Goal: Task Accomplishment & Management: Use online tool/utility

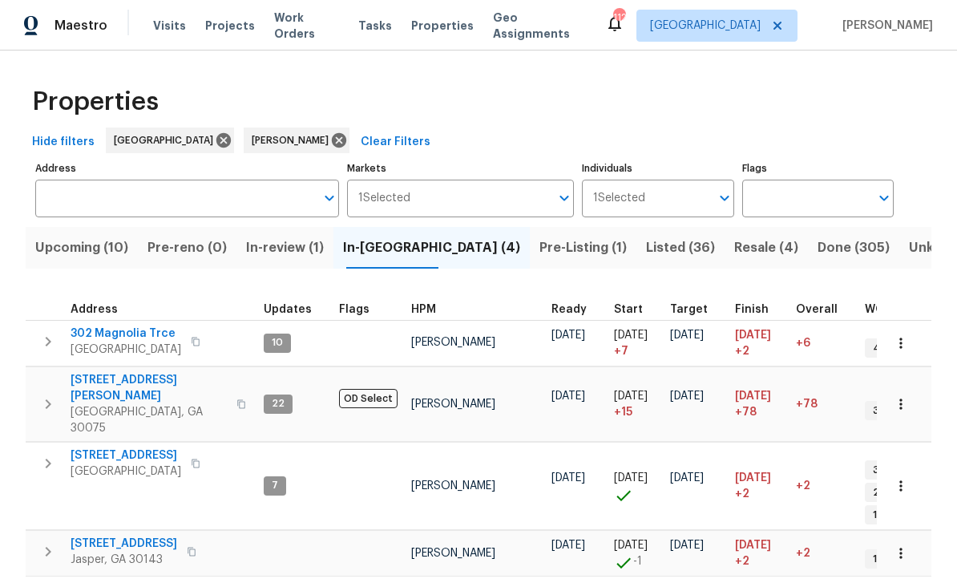
click at [82, 246] on span "Upcoming (10)" at bounding box center [81, 247] width 93 height 22
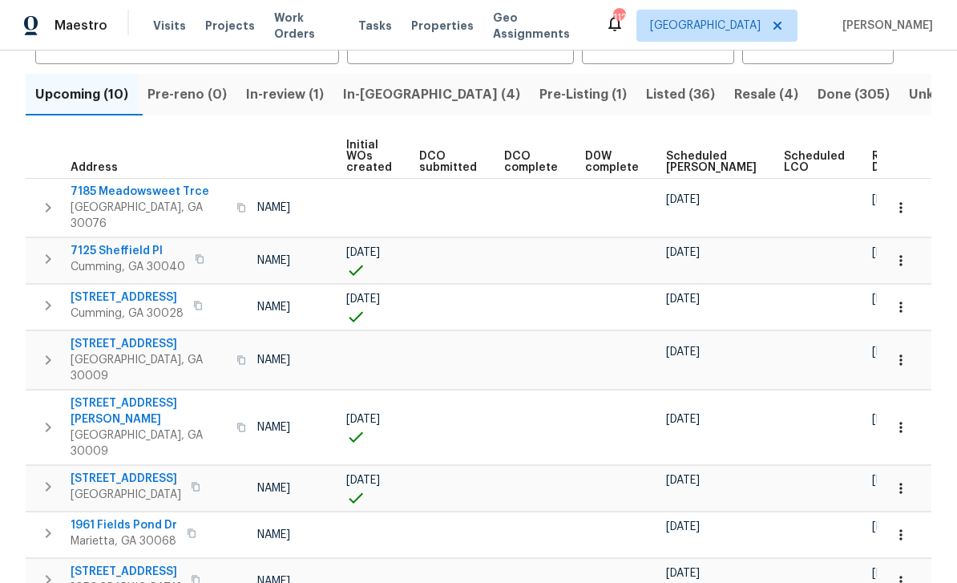
scroll to position [0, 115]
click at [873, 155] on span "Ready Date" at bounding box center [890, 162] width 35 height 22
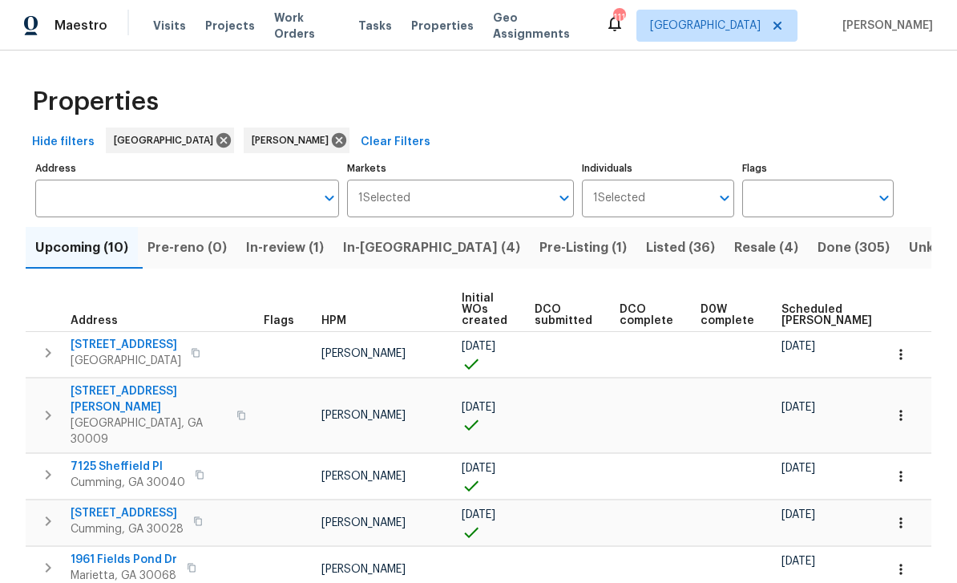
click at [646, 244] on span "Listed (36)" at bounding box center [680, 247] width 69 height 22
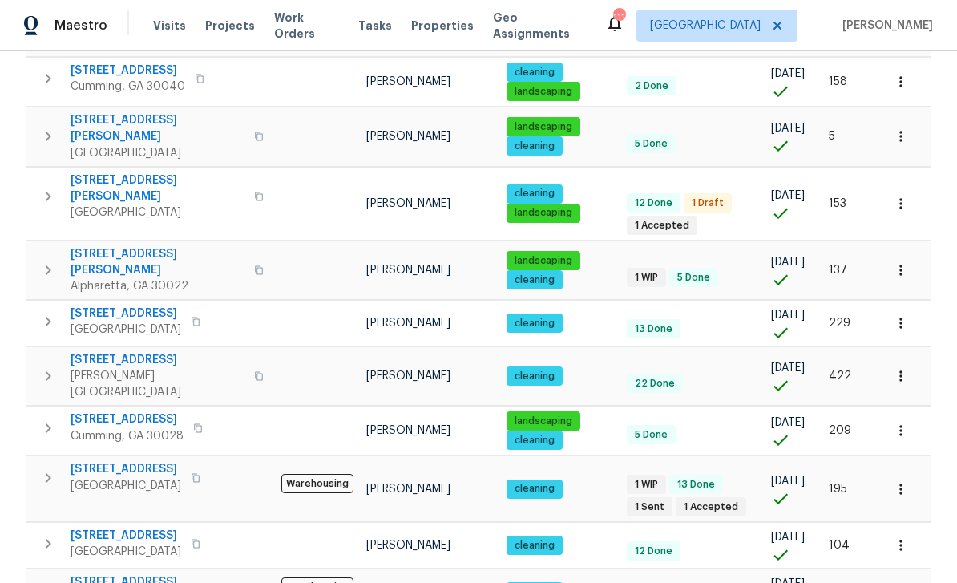
scroll to position [51, 0]
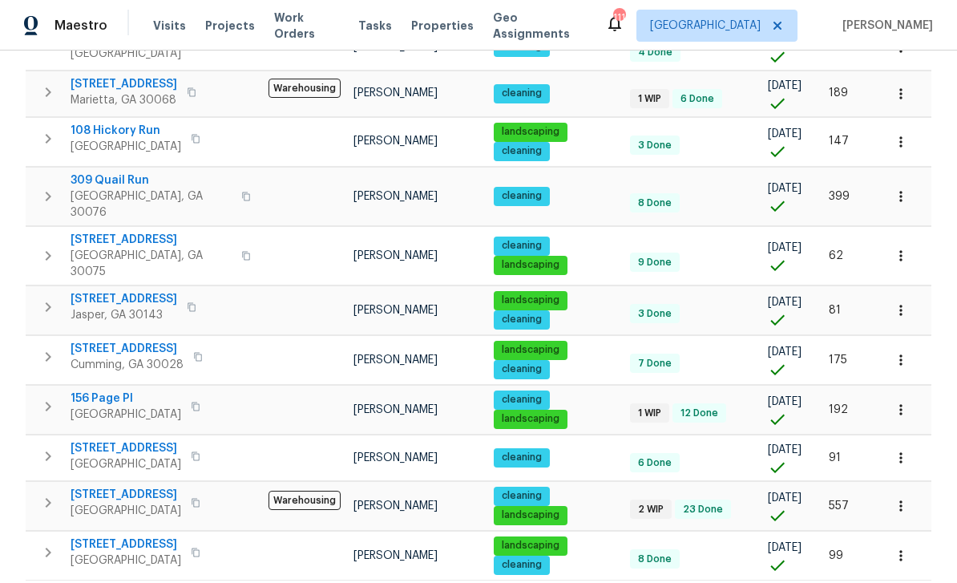
scroll to position [51, 0]
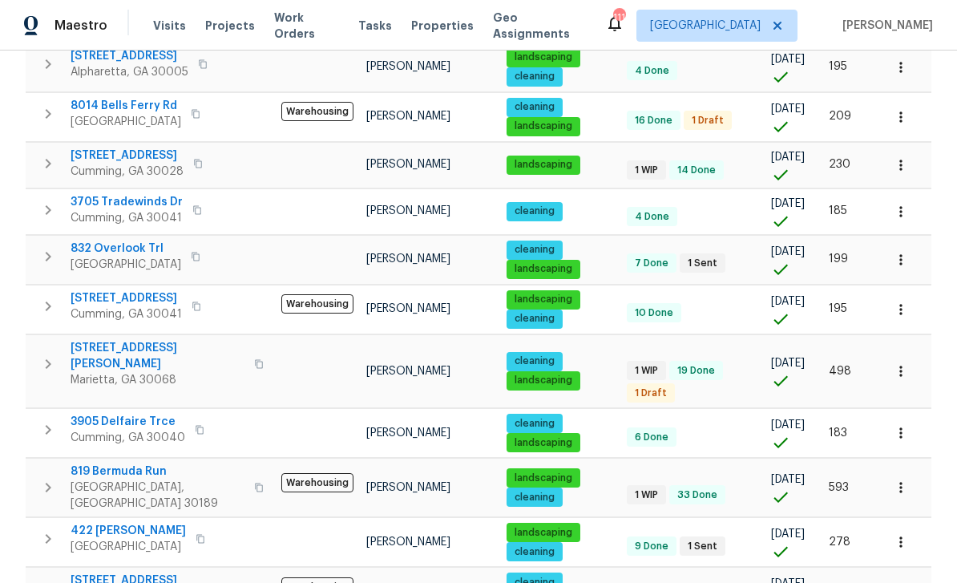
scroll to position [332, 0]
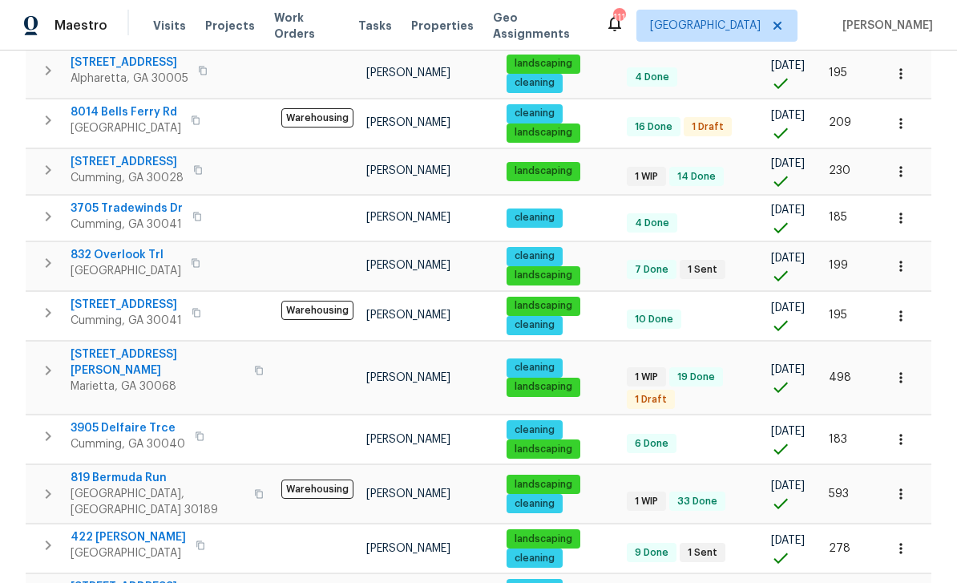
click at [120, 201] on span "3705 Tradewinds Dr" at bounding box center [127, 208] width 112 height 16
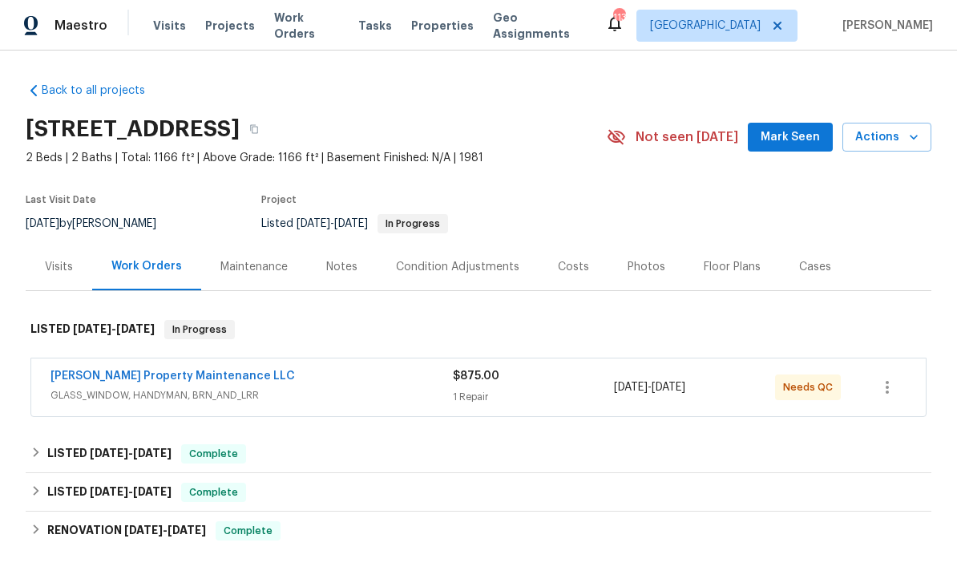
click at [125, 397] on span "GLASS_WINDOW, HANDYMAN, BRN_AND_LRR" at bounding box center [251, 395] width 402 height 16
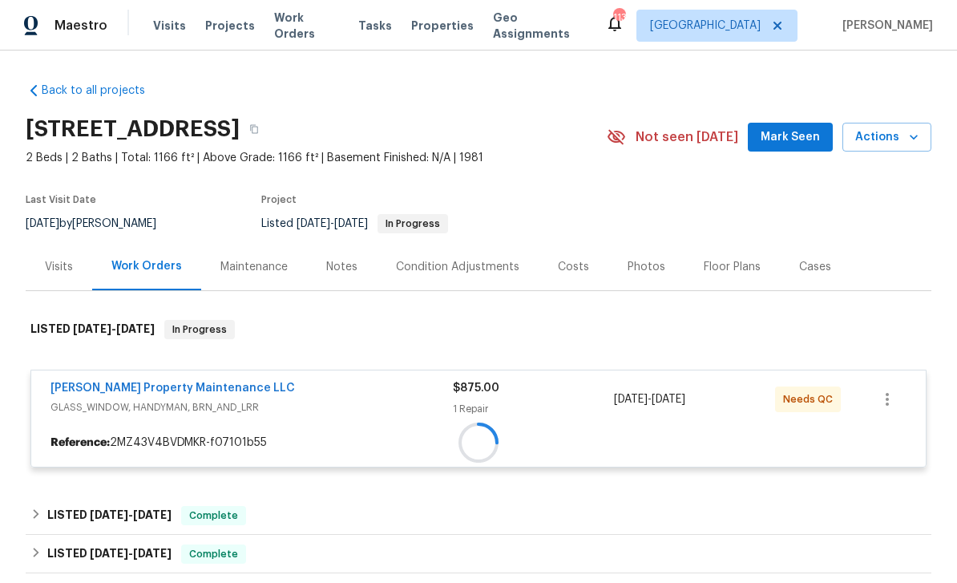
click at [124, 396] on div "Glen Property Maintenance LLC" at bounding box center [251, 389] width 402 height 19
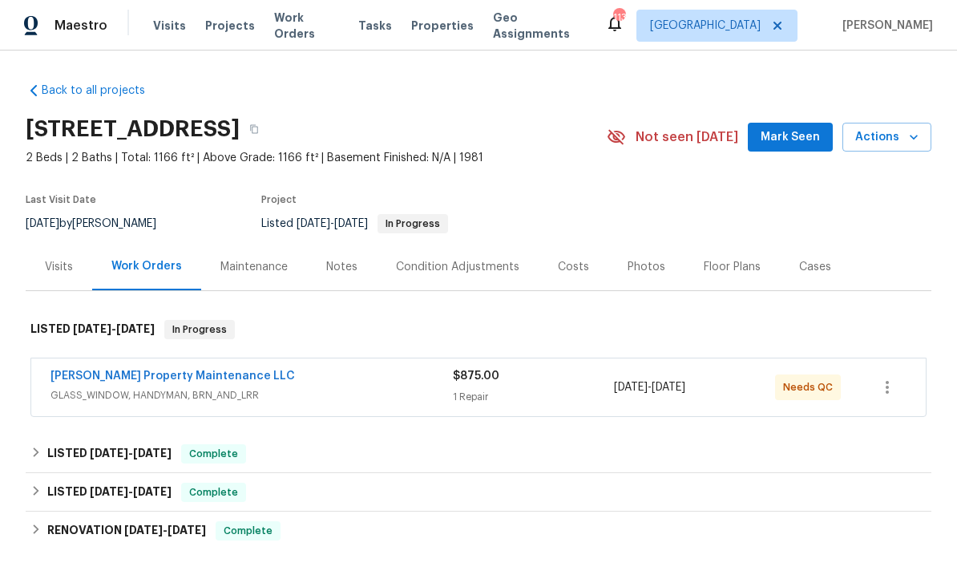
click at [119, 375] on link "Glen Property Maintenance LLC" at bounding box center [172, 375] width 244 height 11
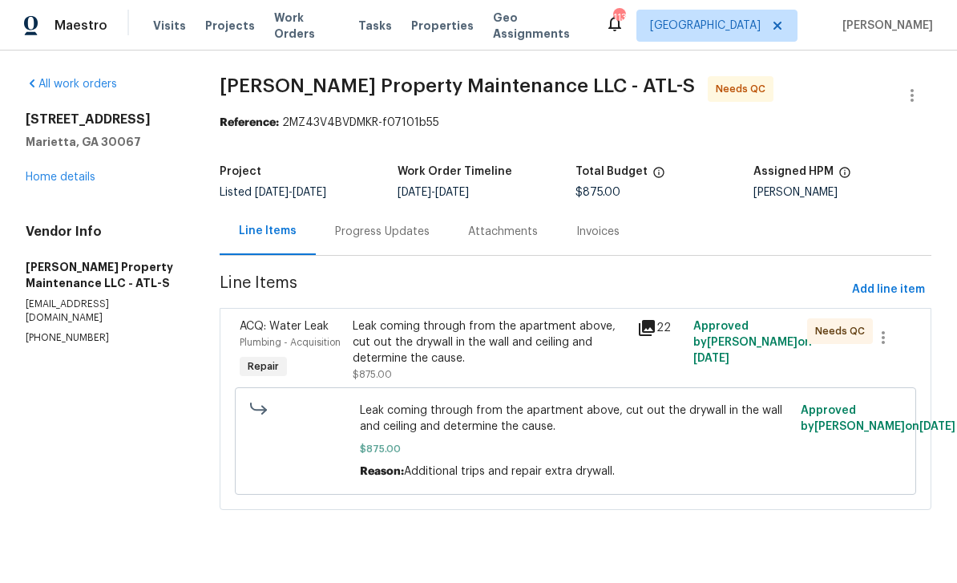
click at [292, 337] on div "Plumbing - Acquisition" at bounding box center [292, 342] width 104 height 16
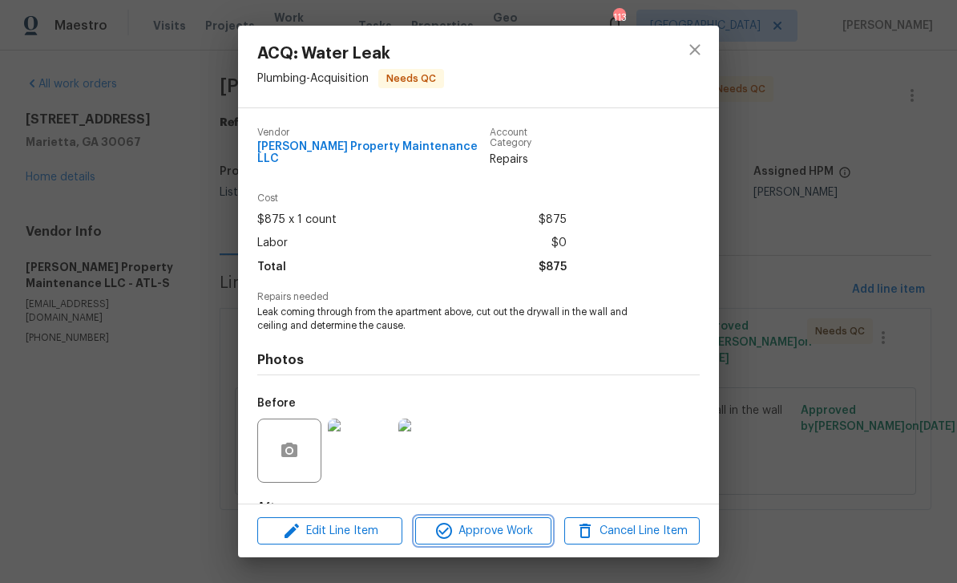
click at [443, 538] on icon "button" at bounding box center [444, 530] width 16 height 16
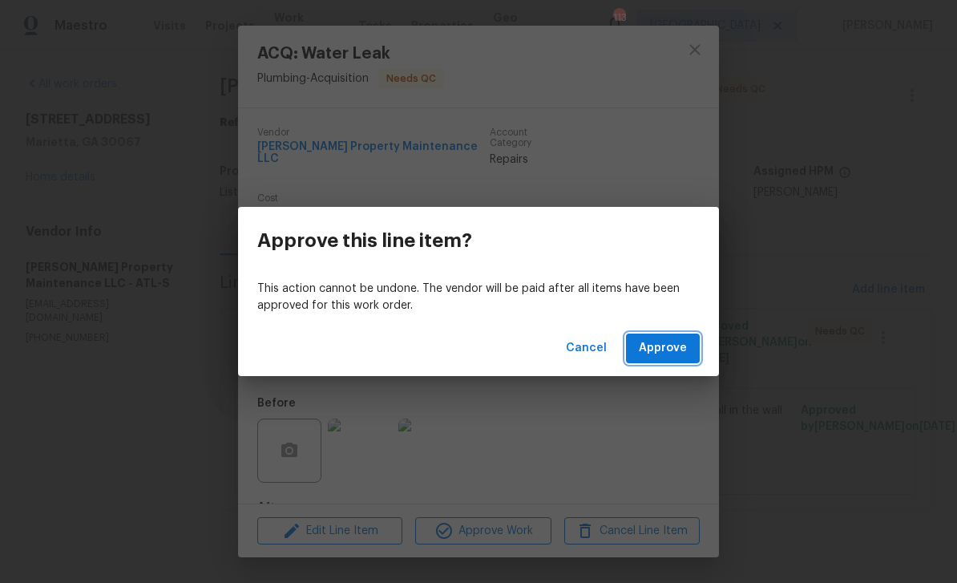
click at [688, 348] on button "Approve" at bounding box center [663, 348] width 74 height 30
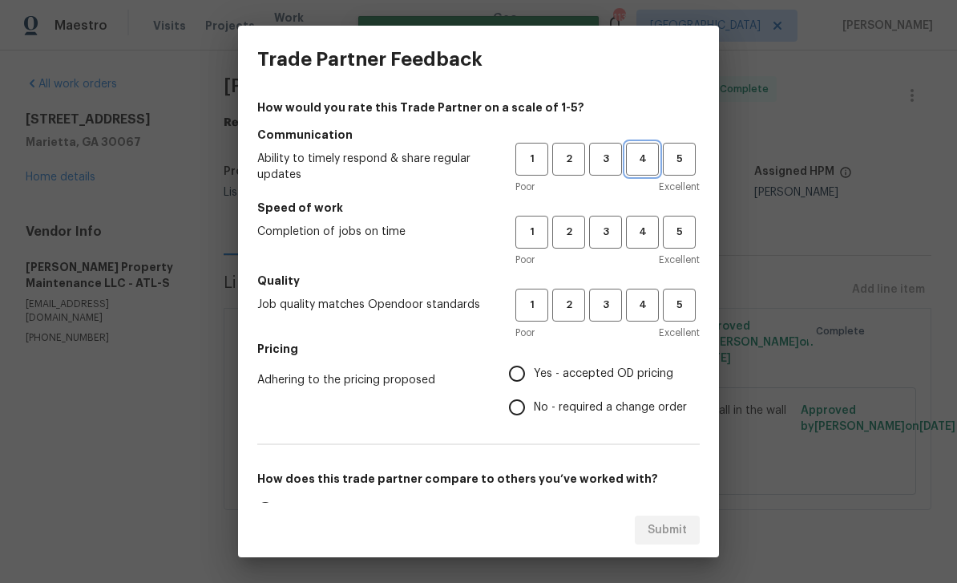
click at [643, 162] on span "4" at bounding box center [642, 159] width 30 height 18
click at [637, 228] on span "4" at bounding box center [642, 232] width 30 height 18
click at [644, 313] on span "4" at bounding box center [642, 305] width 30 height 18
click at [523, 372] on input "Yes - accepted OD pricing" at bounding box center [517, 374] width 34 height 34
radio input "true"
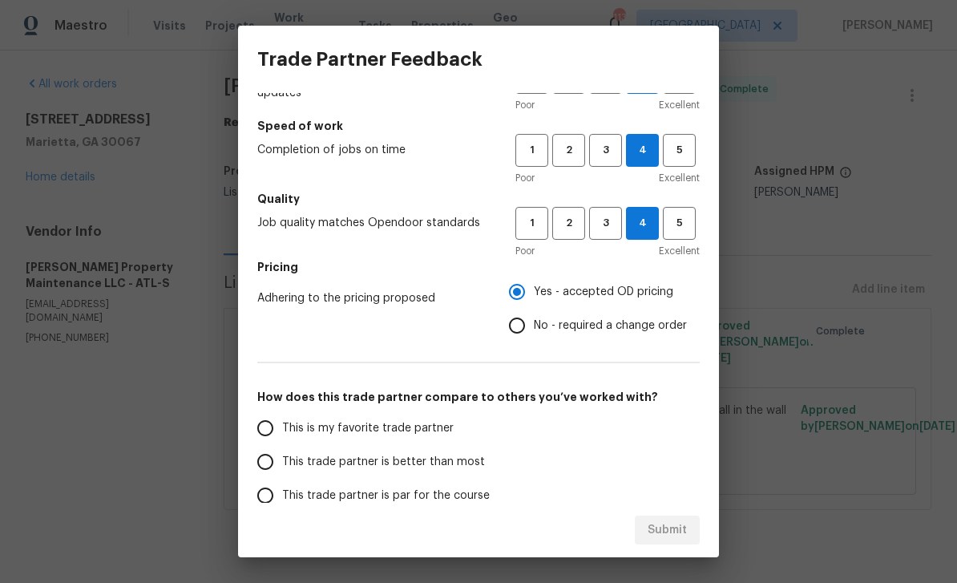
scroll to position [84, 0]
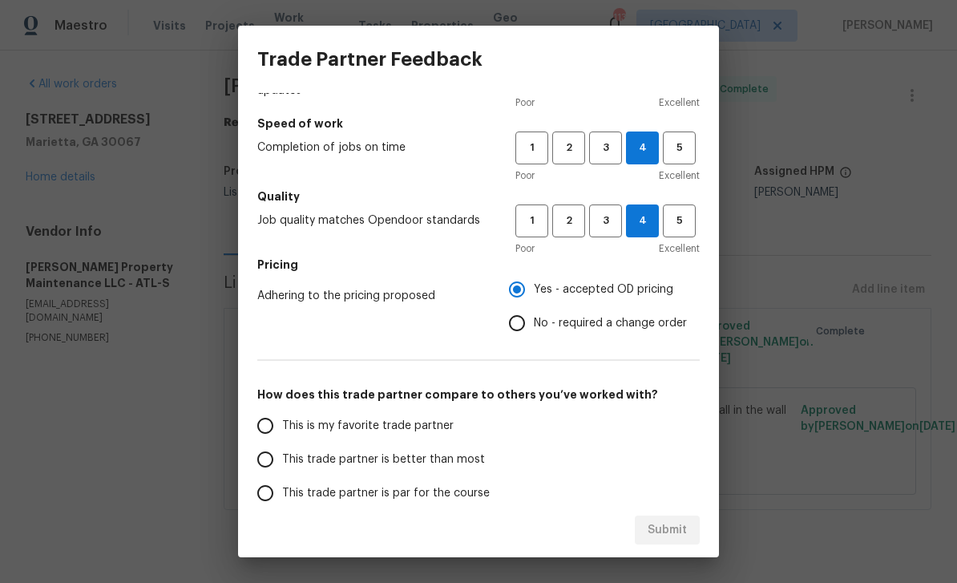
click at [267, 423] on input "This is my favorite trade partner" at bounding box center [265, 426] width 34 height 34
radio input "false"
click at [266, 462] on input "This trade partner is better than most" at bounding box center [265, 459] width 34 height 34
click at [662, 524] on span "Submit" at bounding box center [666, 530] width 39 height 20
radio input "true"
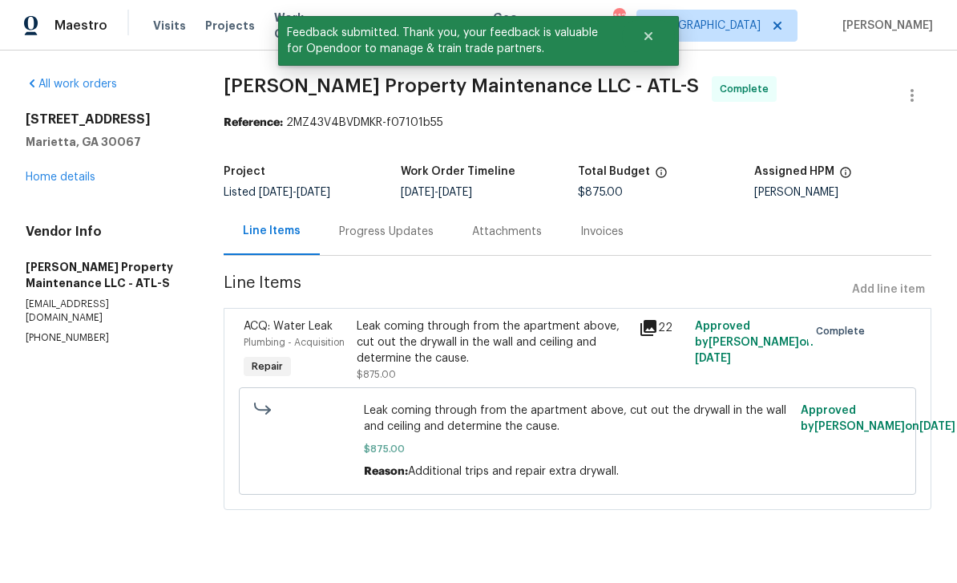
click at [50, 183] on link "Home details" at bounding box center [61, 176] width 70 height 11
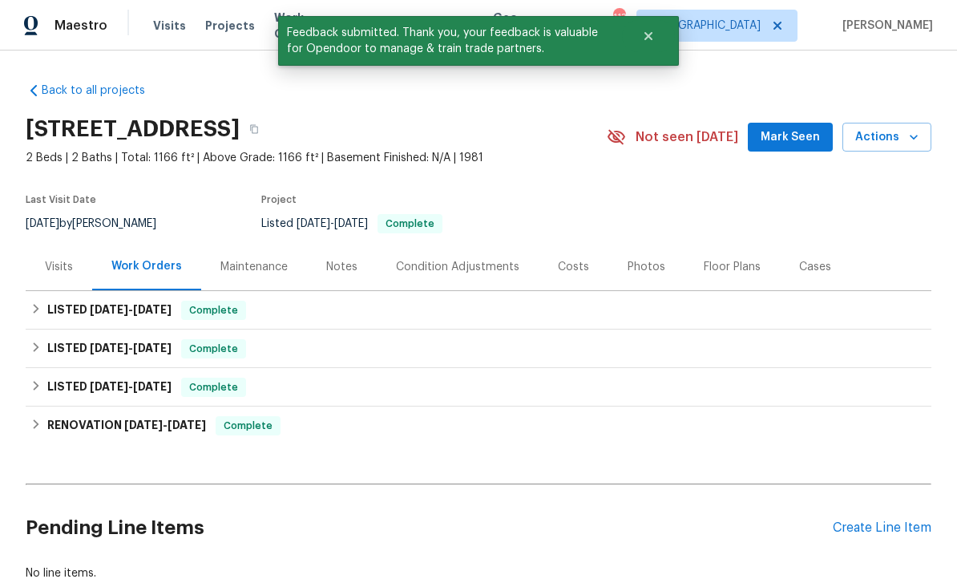
click at [808, 142] on span "Mark Seen" at bounding box center [789, 137] width 59 height 20
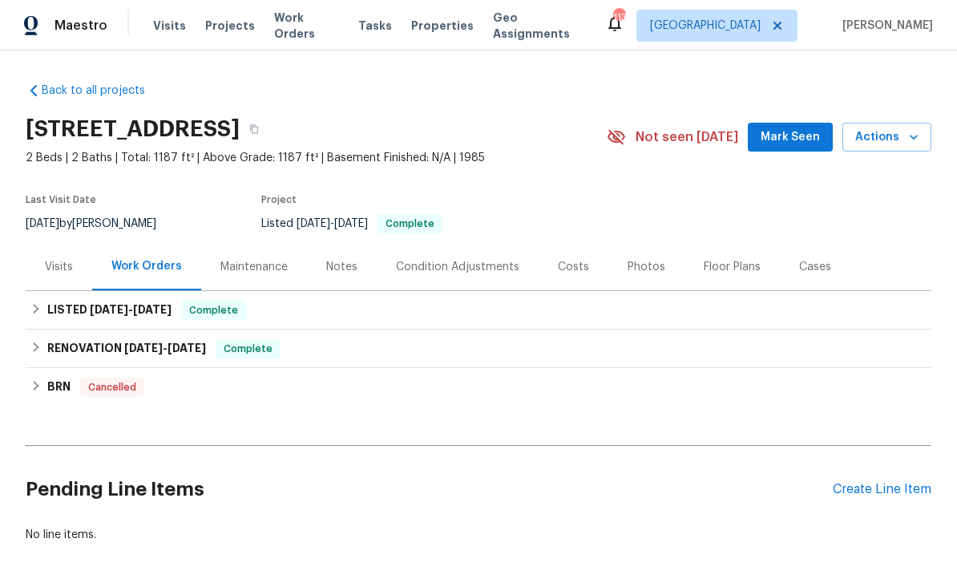
click at [798, 136] on span "Mark Seen" at bounding box center [789, 137] width 59 height 20
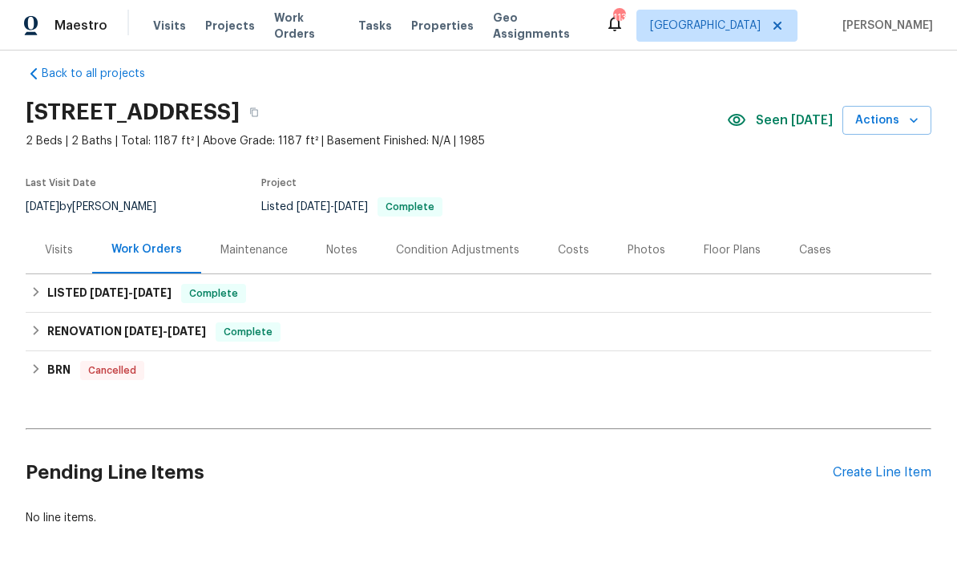
scroll to position [17, 0]
click at [891, 470] on div "Create Line Item" at bounding box center [882, 472] width 99 height 15
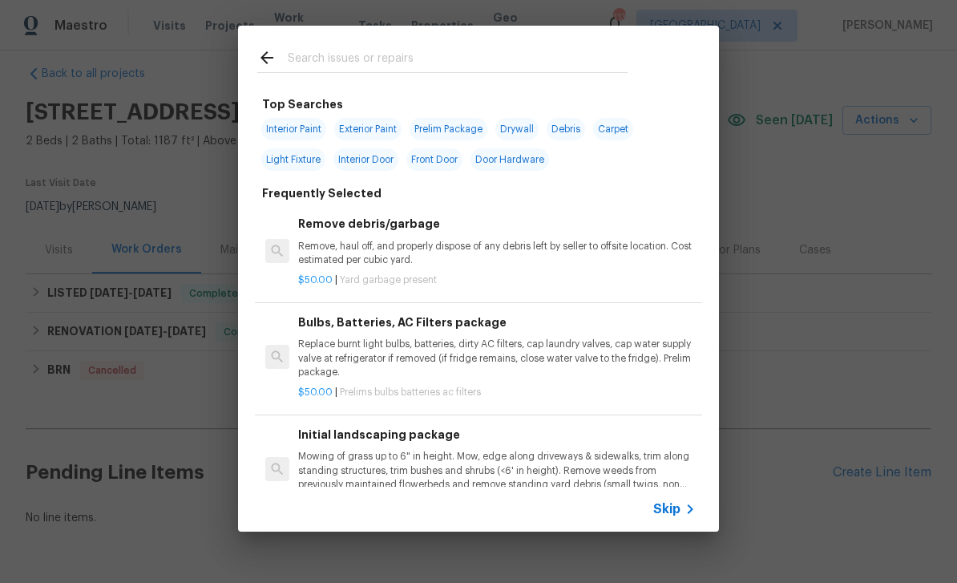
click at [317, 57] on input "text" at bounding box center [458, 60] width 340 height 24
type input "[MEDICAL_DATA]"
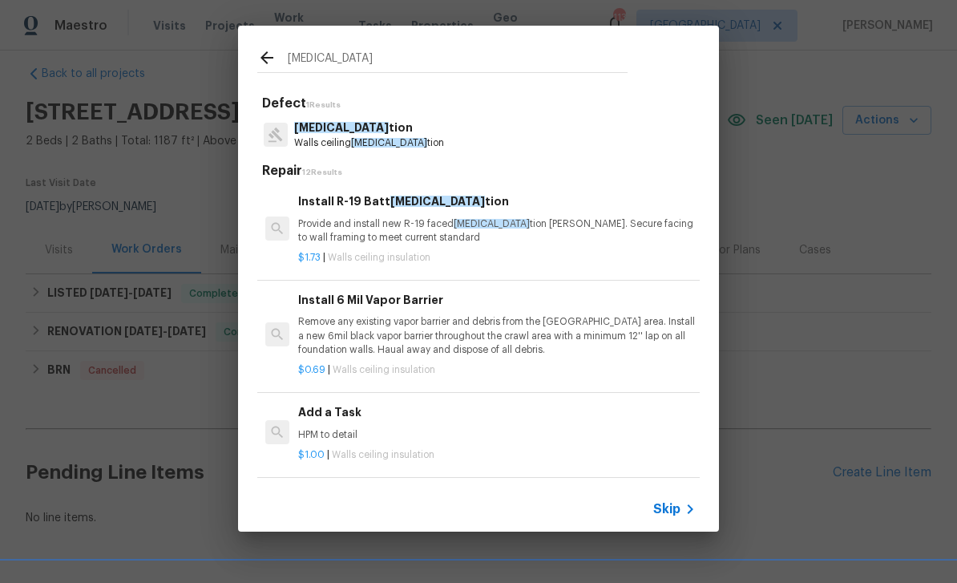
click at [320, 137] on p "Walls ceiling [MEDICAL_DATA] tion" at bounding box center [369, 143] width 150 height 14
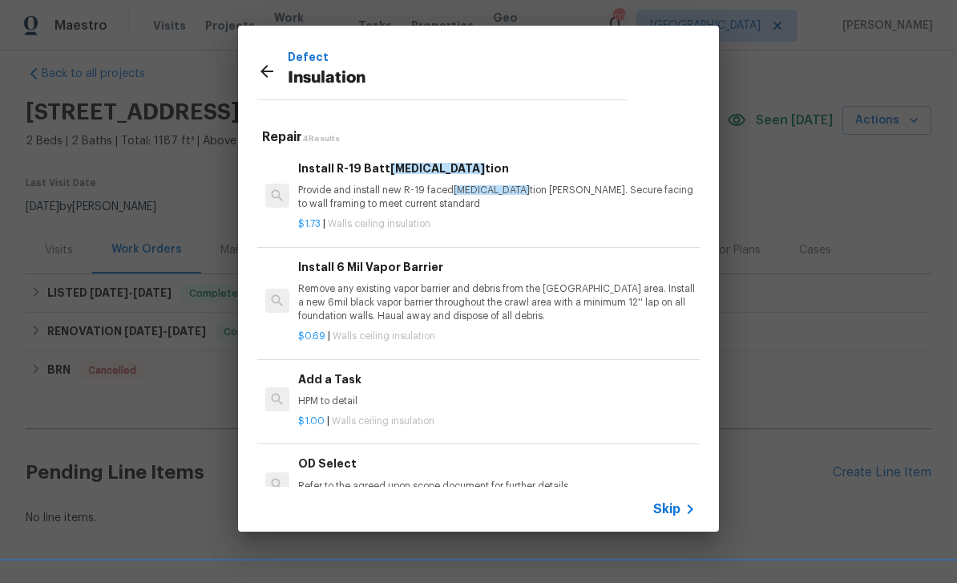
click at [325, 388] on div "Add a Task HPM to detail" at bounding box center [496, 389] width 397 height 38
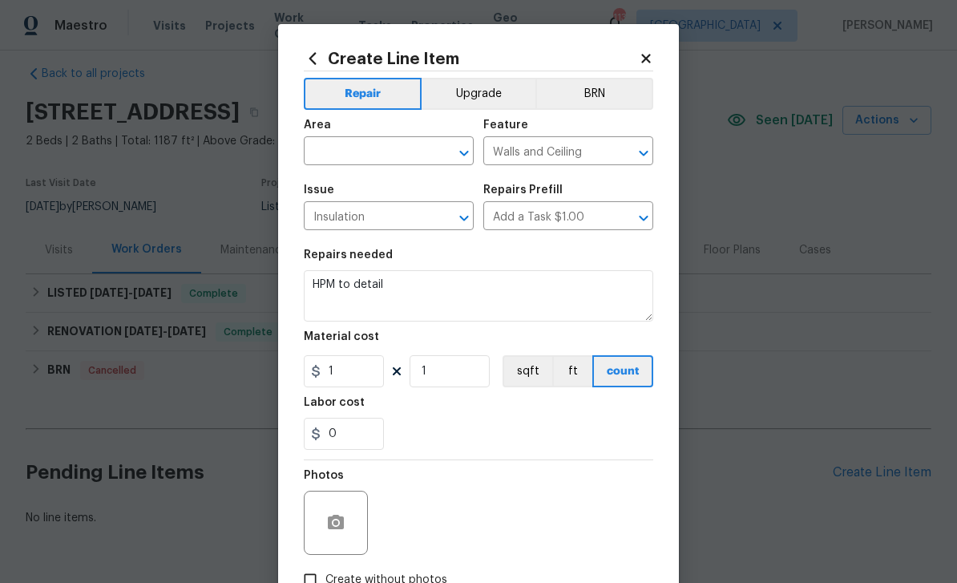
click at [325, 147] on input "text" at bounding box center [366, 152] width 125 height 25
click at [336, 181] on li "Crawl space" at bounding box center [389, 189] width 170 height 26
type input "Crawl space"
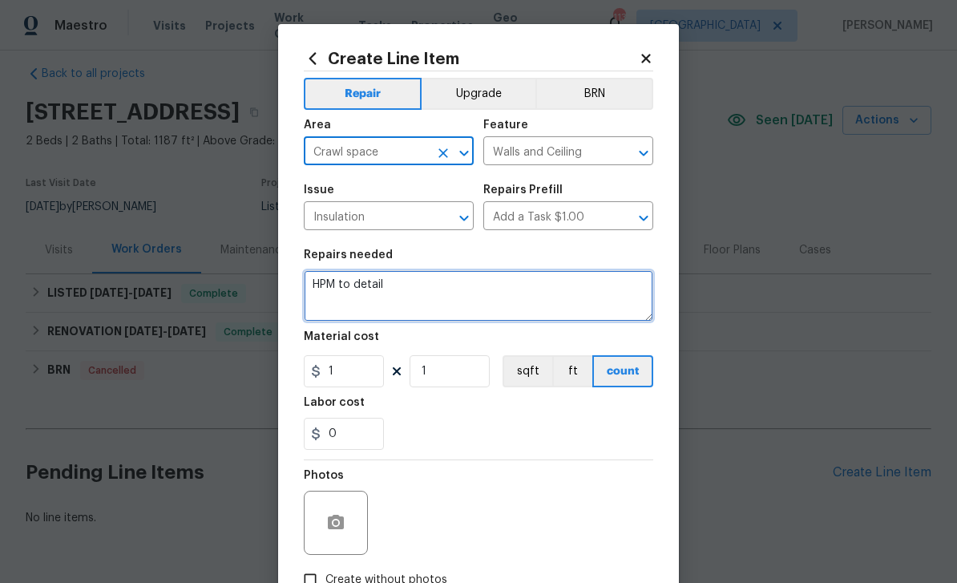
click at [392, 292] on textarea "HPM to detail" at bounding box center [478, 295] width 349 height 51
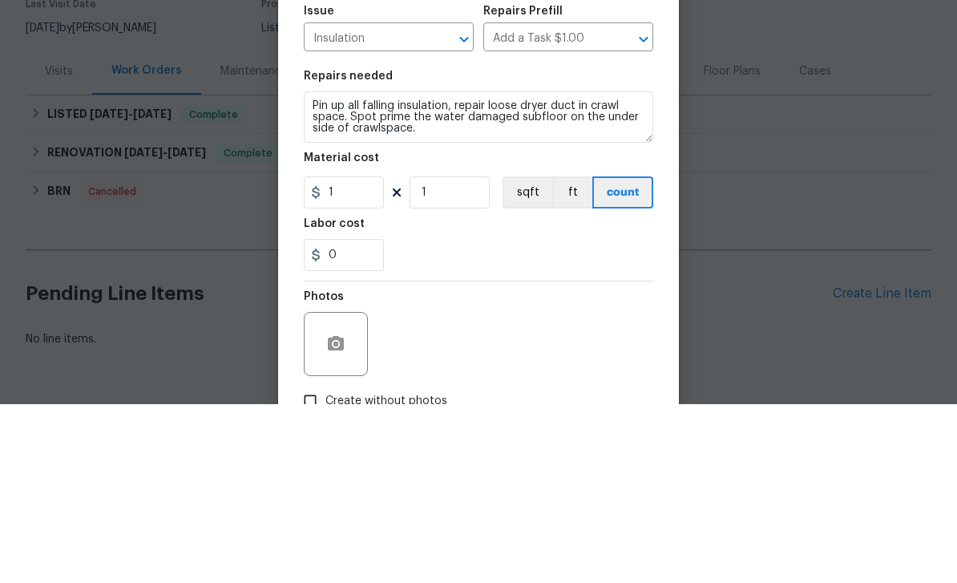
scroll to position [51, 0]
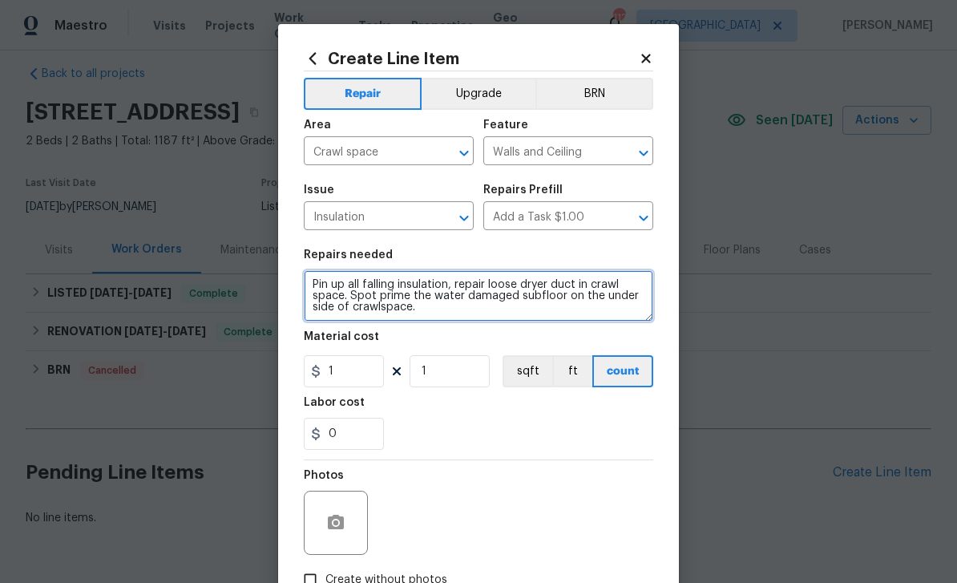
type textarea "Pin up all falling insulation, repair loose dryer duct in crawl space. Spot pri…"
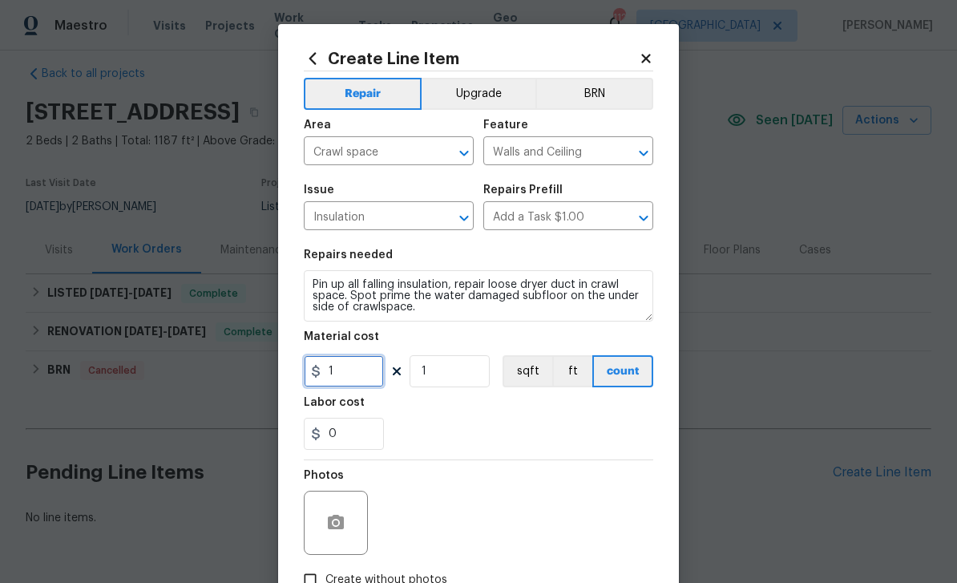
click at [342, 379] on input "1" at bounding box center [344, 371] width 80 height 32
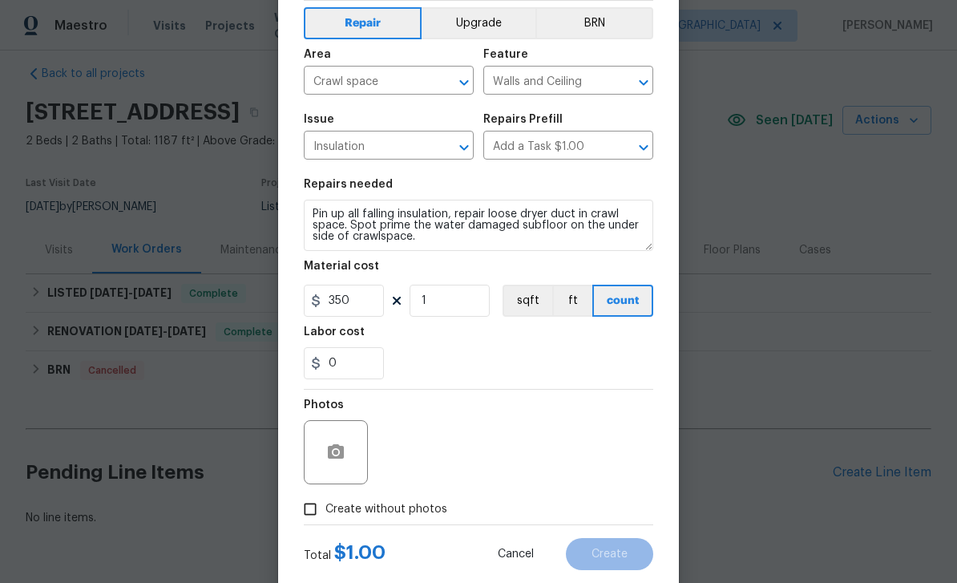
scroll to position [71, 0]
type input "350"
click at [303, 511] on input "Create without photos" at bounding box center [310, 508] width 30 height 30
checkbox input "true"
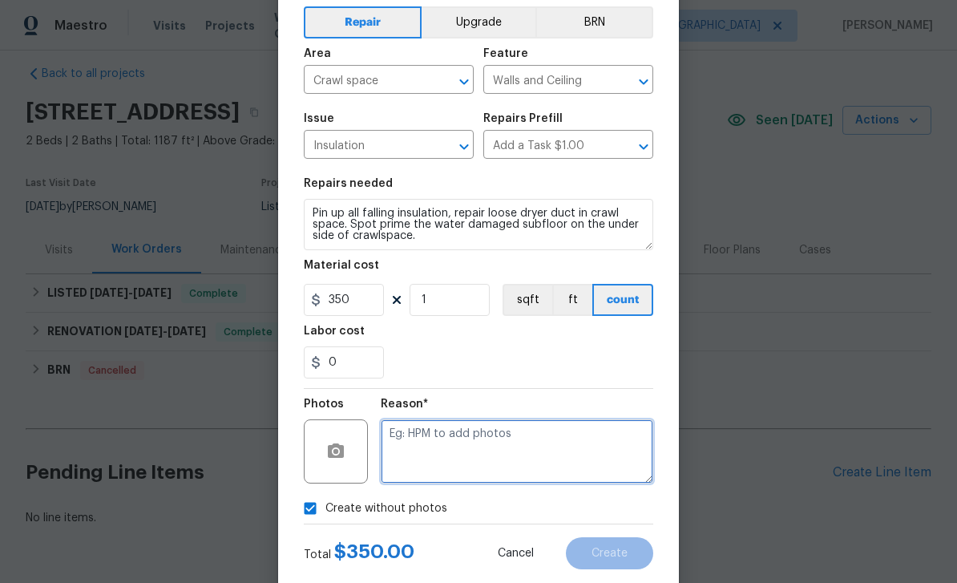
click at [414, 447] on textarea at bounding box center [517, 451] width 272 height 64
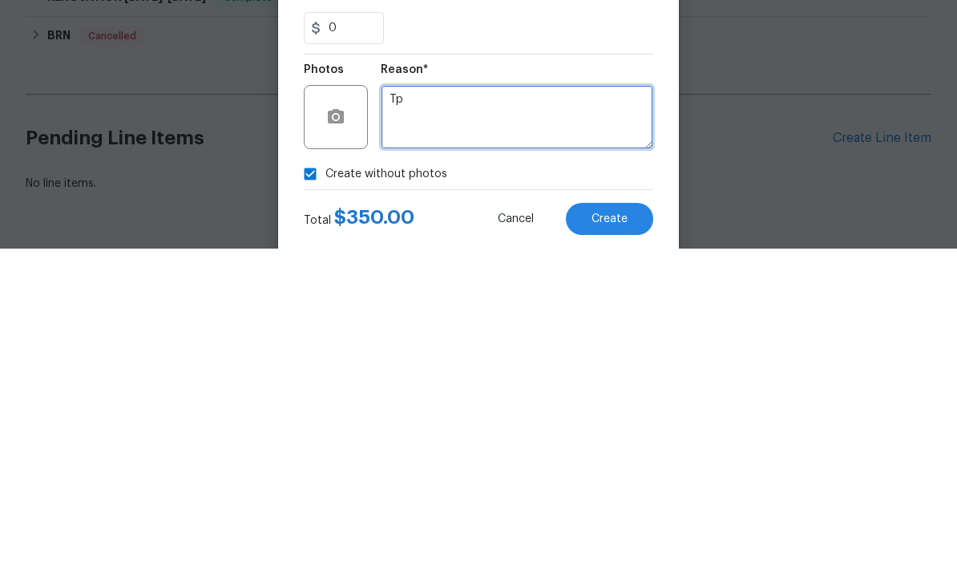
type textarea "Tp"
click at [629, 537] on button "Create" at bounding box center [609, 553] width 87 height 32
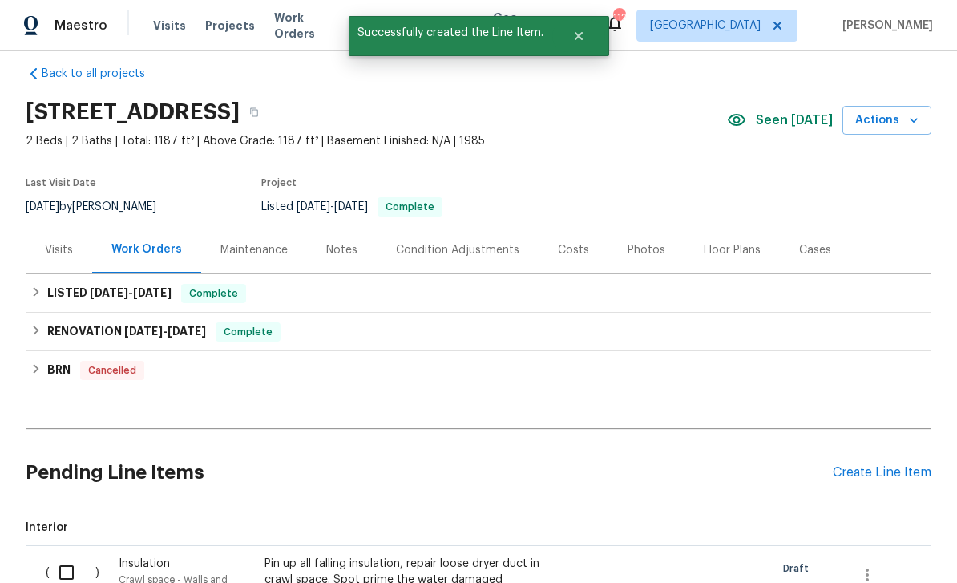
click at [64, 555] on input "checkbox" at bounding box center [73, 572] width 46 height 34
checkbox input "true"
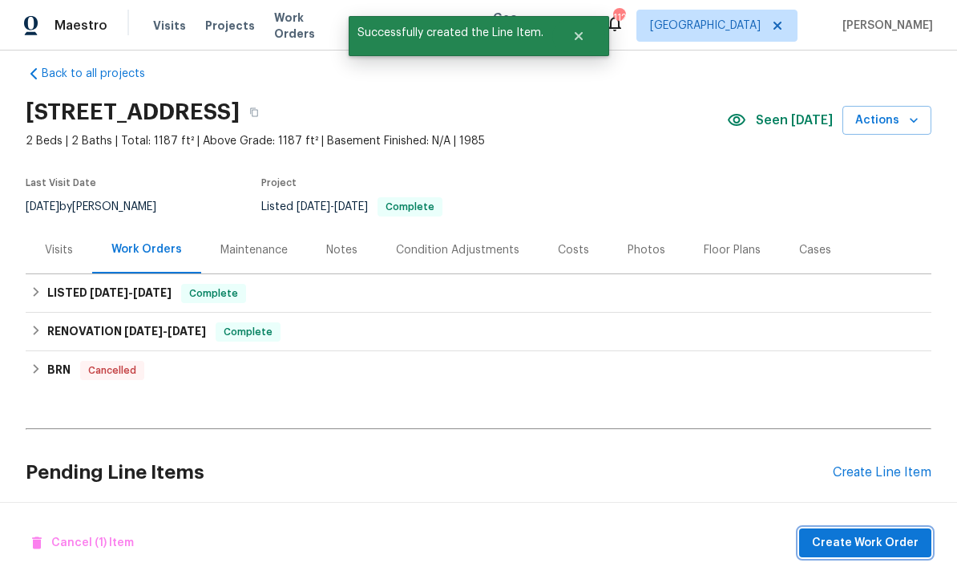
click at [863, 554] on button "Create Work Order" at bounding box center [865, 543] width 132 height 30
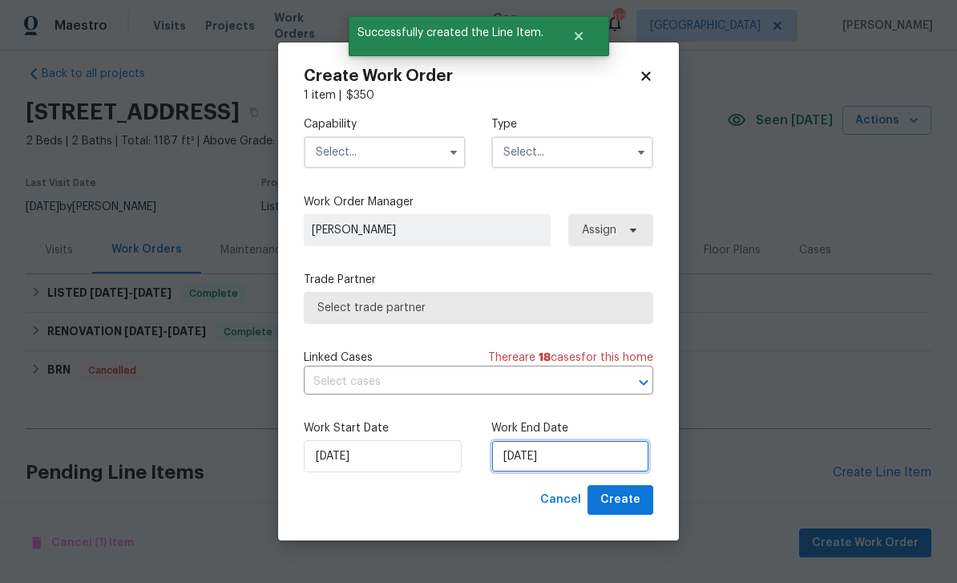
click at [626, 450] on input "9/23/2025" at bounding box center [570, 456] width 158 height 32
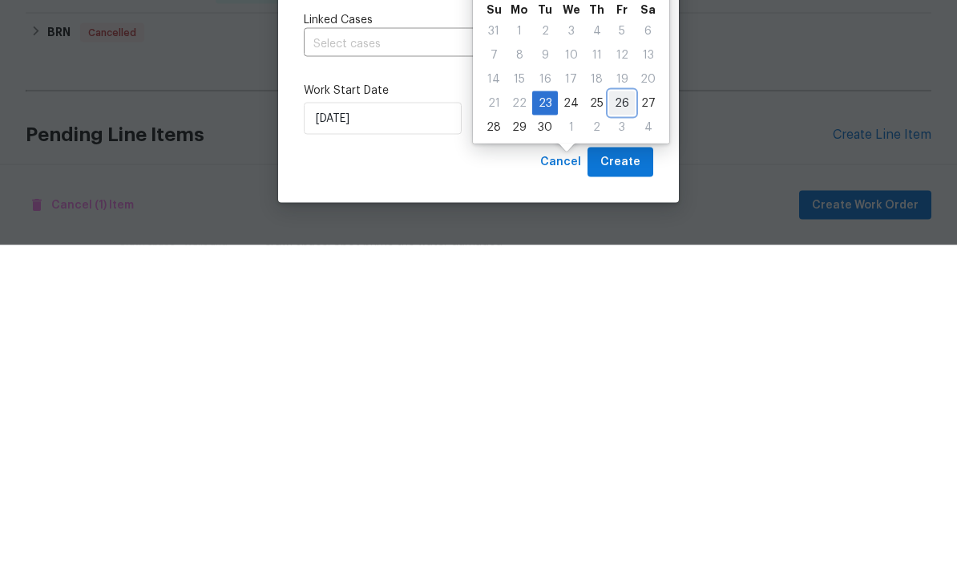
click at [611, 430] on div "26" at bounding box center [622, 441] width 26 height 22
type input "9/26/2025"
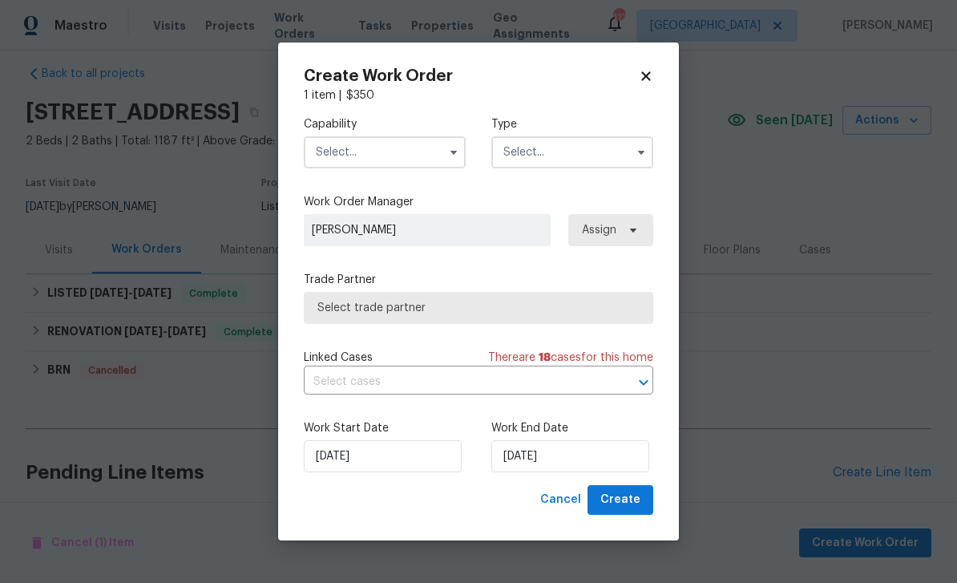
click at [361, 143] on input "text" at bounding box center [385, 152] width 162 height 32
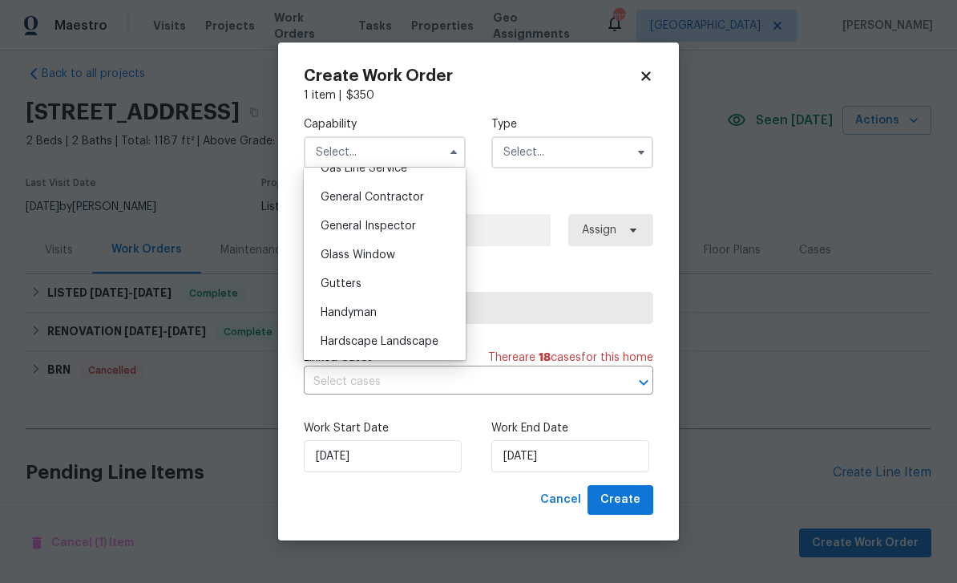
scroll to position [754, 0]
click at [333, 197] on span "General Contractor" at bounding box center [372, 197] width 103 height 11
type input "General Contractor"
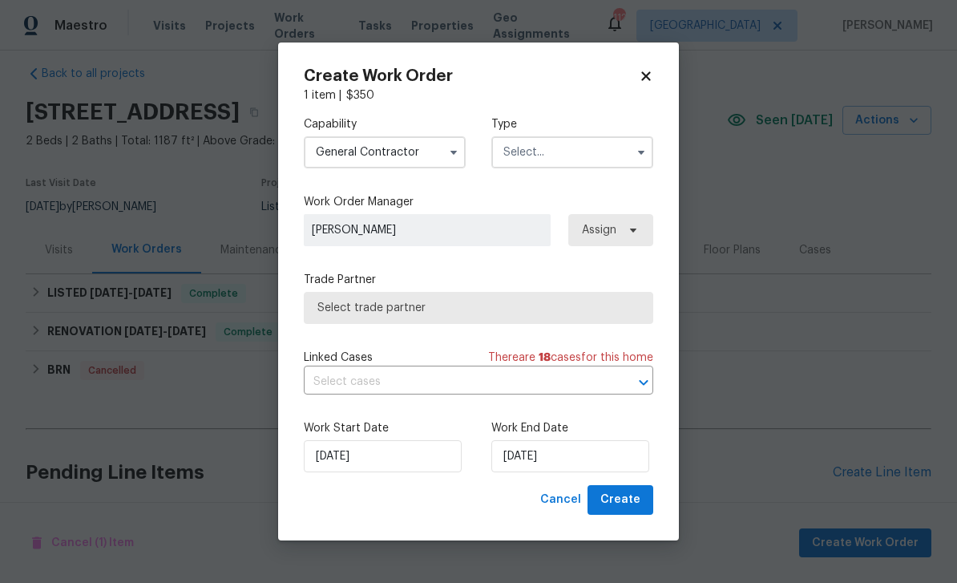
click at [611, 149] on input "text" at bounding box center [572, 152] width 162 height 32
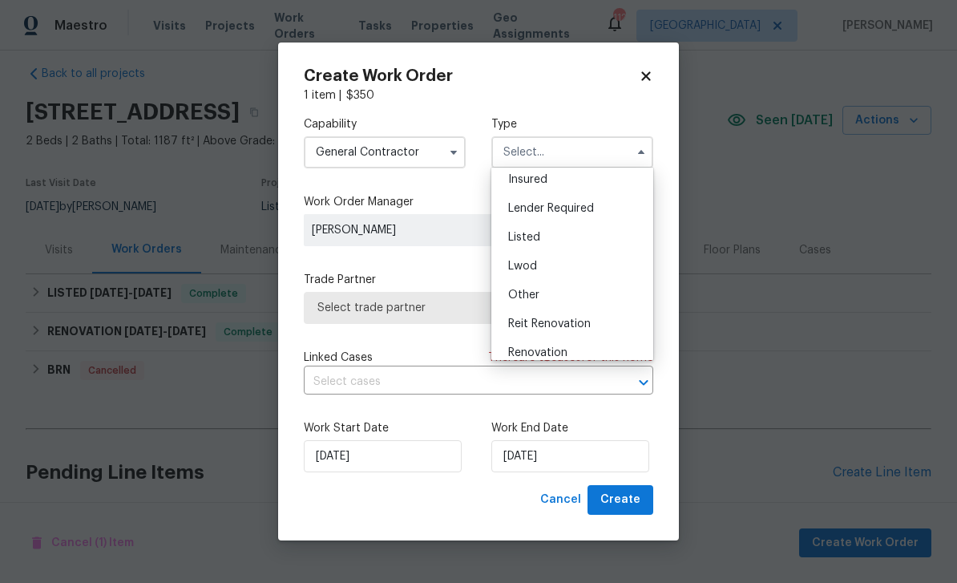
scroll to position [92, 0]
click at [602, 240] on div "Listed" at bounding box center [572, 238] width 154 height 29
type input "Listed"
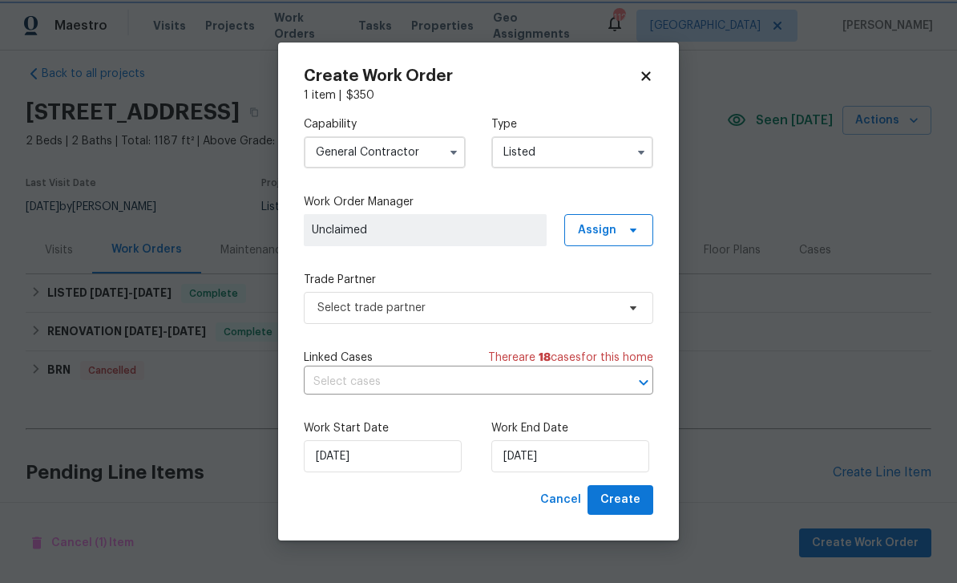
scroll to position [0, 0]
click at [615, 234] on span "Assign" at bounding box center [597, 230] width 38 height 16
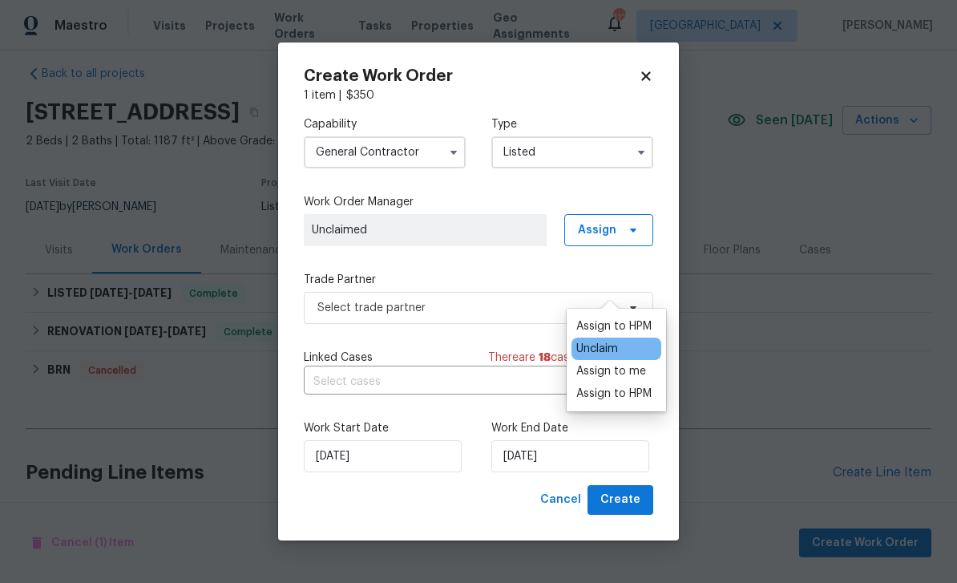
click at [616, 318] on div "Assign to HPM" at bounding box center [613, 326] width 75 height 16
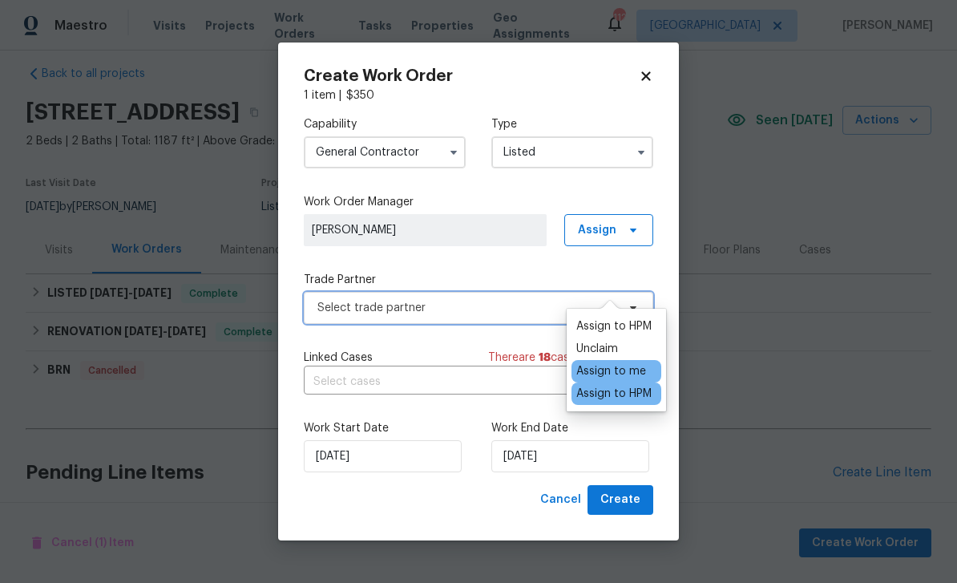
click at [529, 300] on span "Select trade partner" at bounding box center [466, 308] width 299 height 16
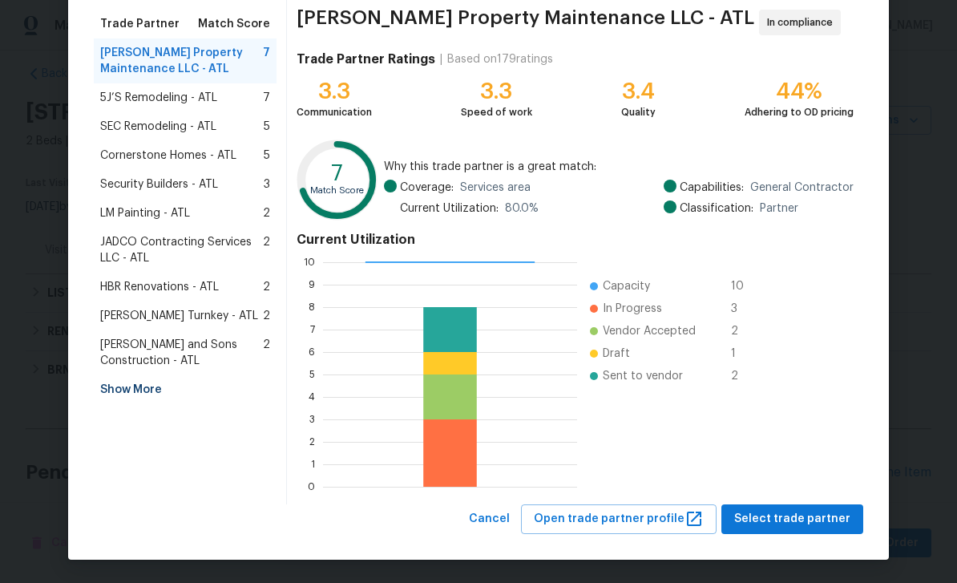
scroll to position [124, 0]
click at [800, 515] on span "Select trade partner" at bounding box center [792, 519] width 116 height 20
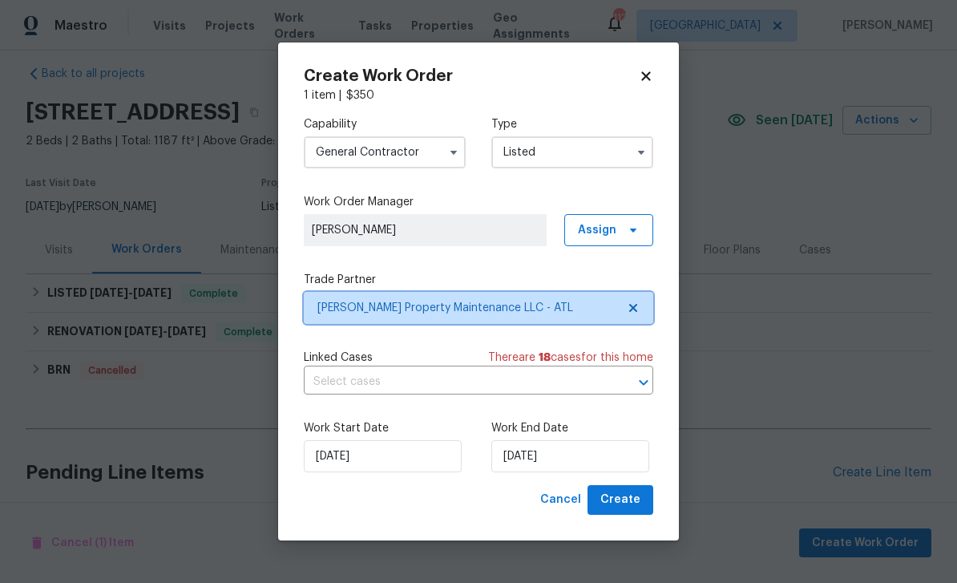
scroll to position [0, 0]
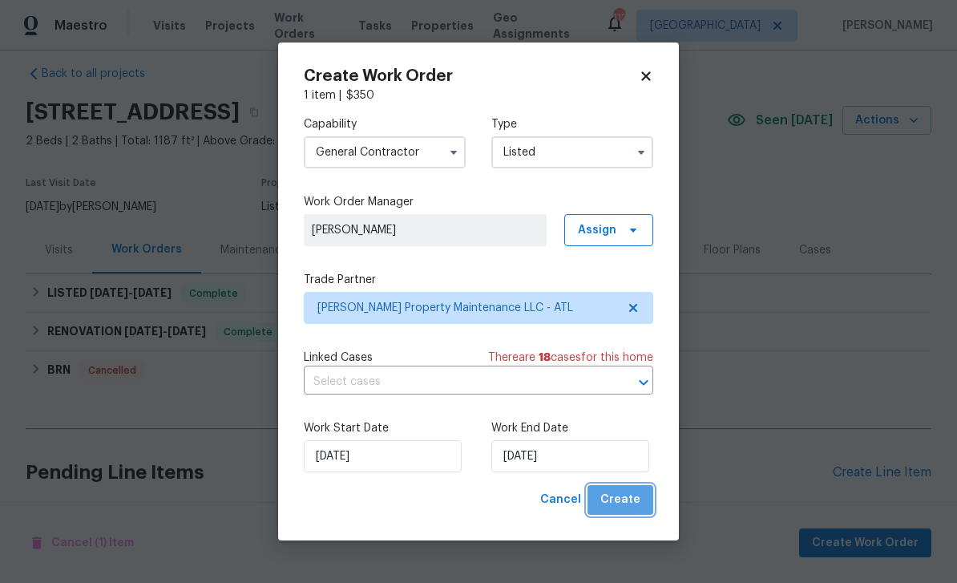
click at [635, 498] on span "Create" at bounding box center [620, 500] width 40 height 20
checkbox input "false"
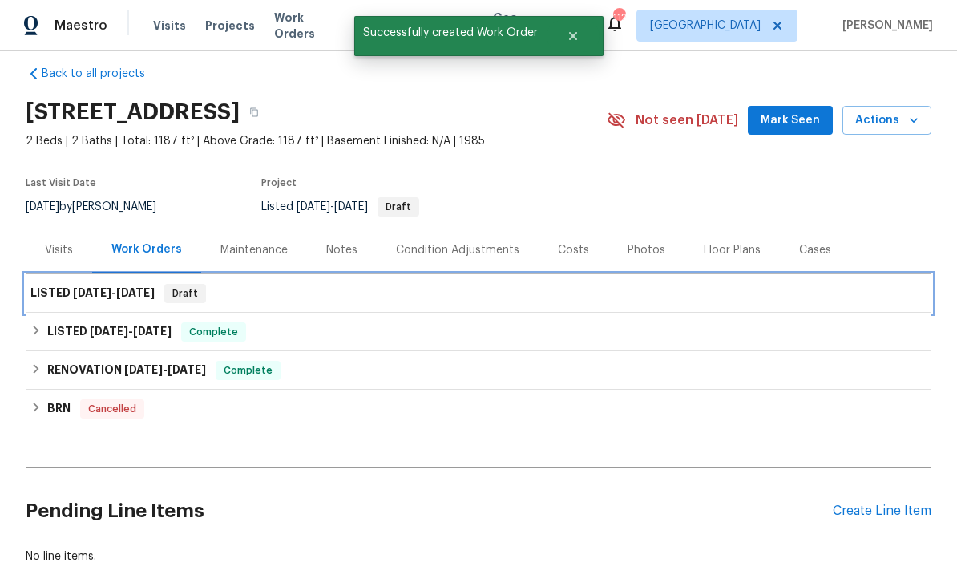
click at [81, 287] on span "9/23/25" at bounding box center [92, 292] width 38 height 11
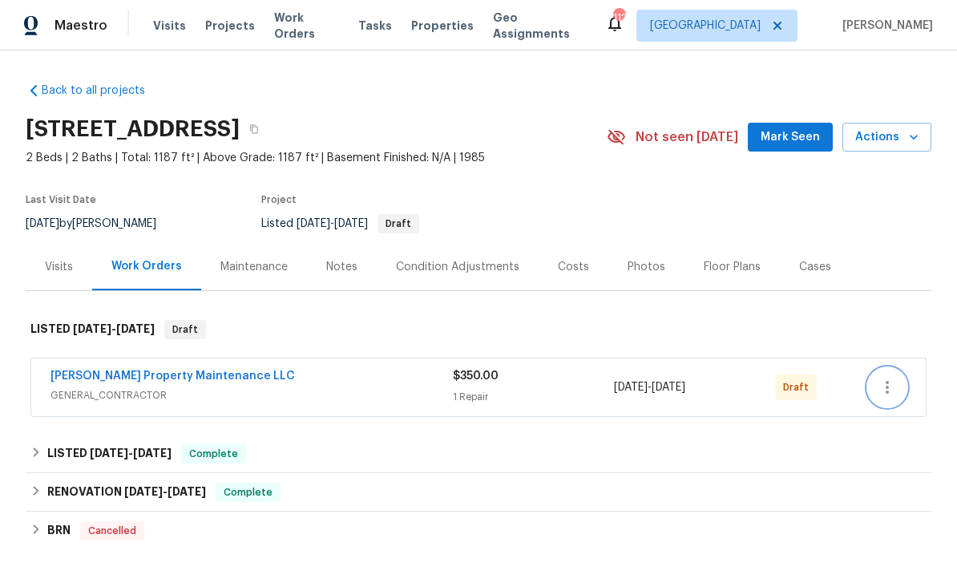
click at [887, 390] on icon "button" at bounding box center [886, 387] width 3 height 13
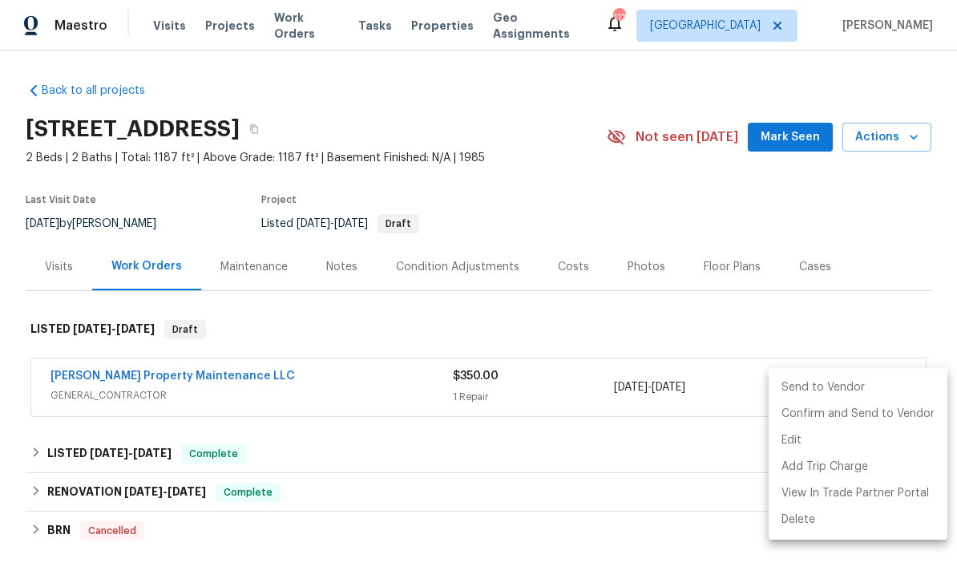
click at [877, 380] on li "Send to Vendor" at bounding box center [857, 387] width 179 height 26
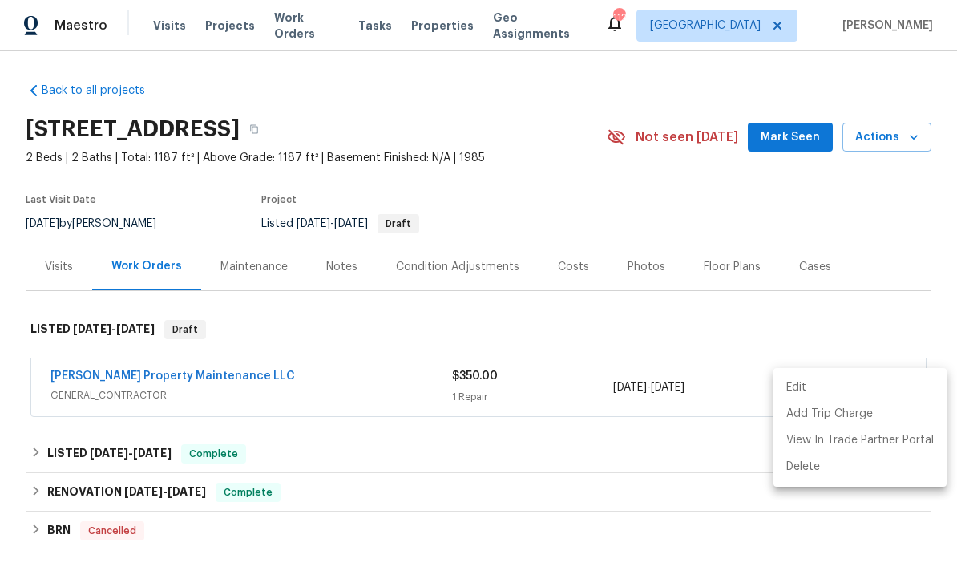
click at [824, 135] on div at bounding box center [478, 291] width 957 height 583
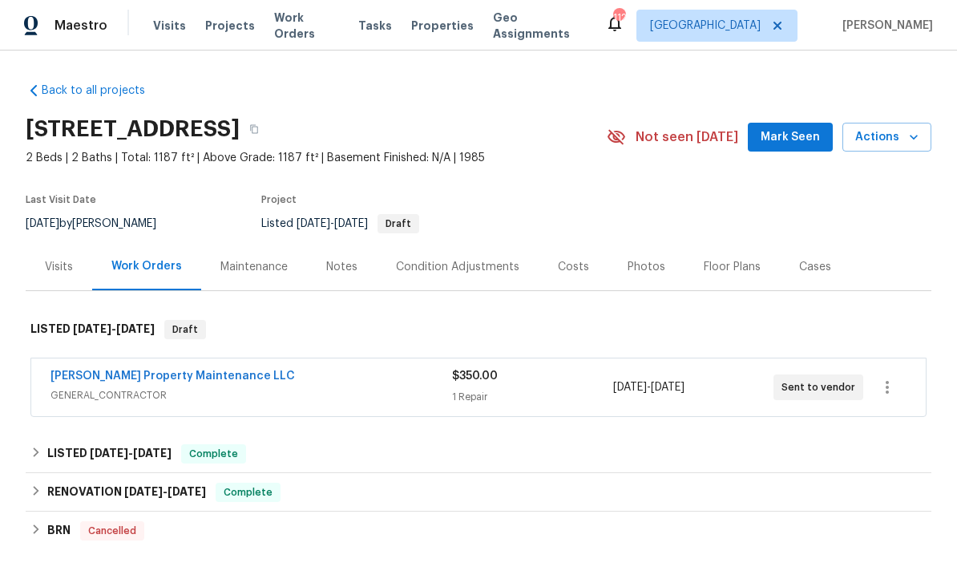
click at [809, 129] on span "Mark Seen" at bounding box center [789, 137] width 59 height 20
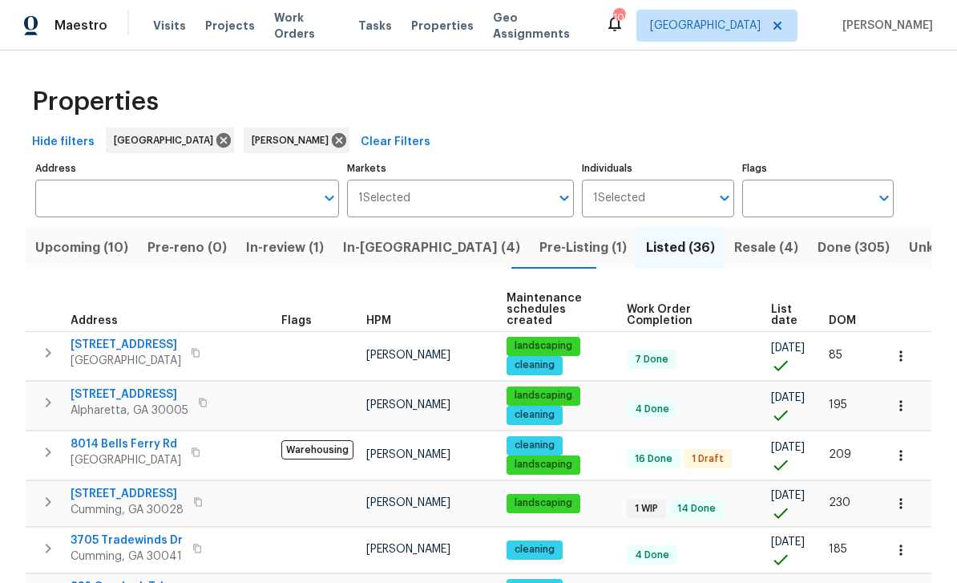
scroll to position [332, 0]
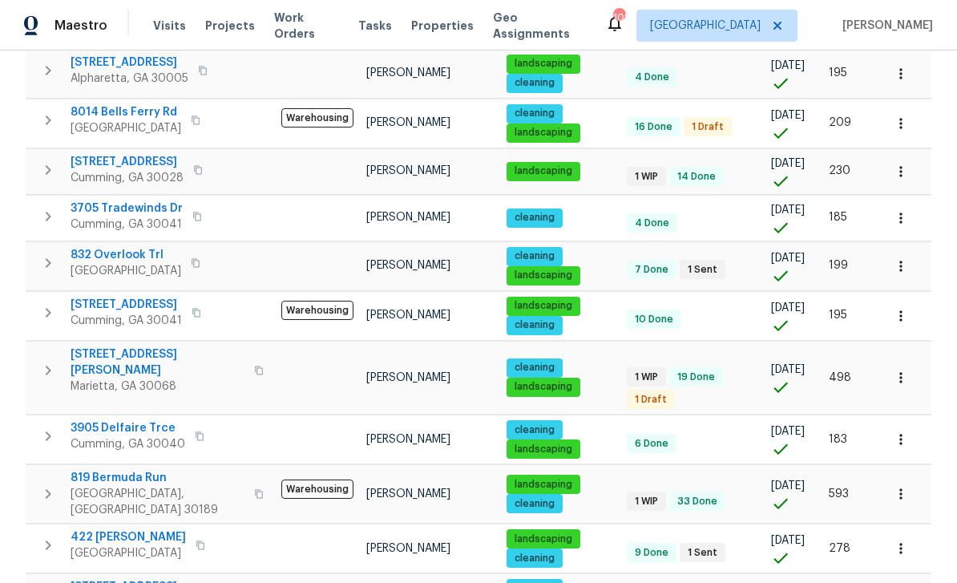
click at [668, 476] on button "button" at bounding box center [900, 493] width 35 height 35
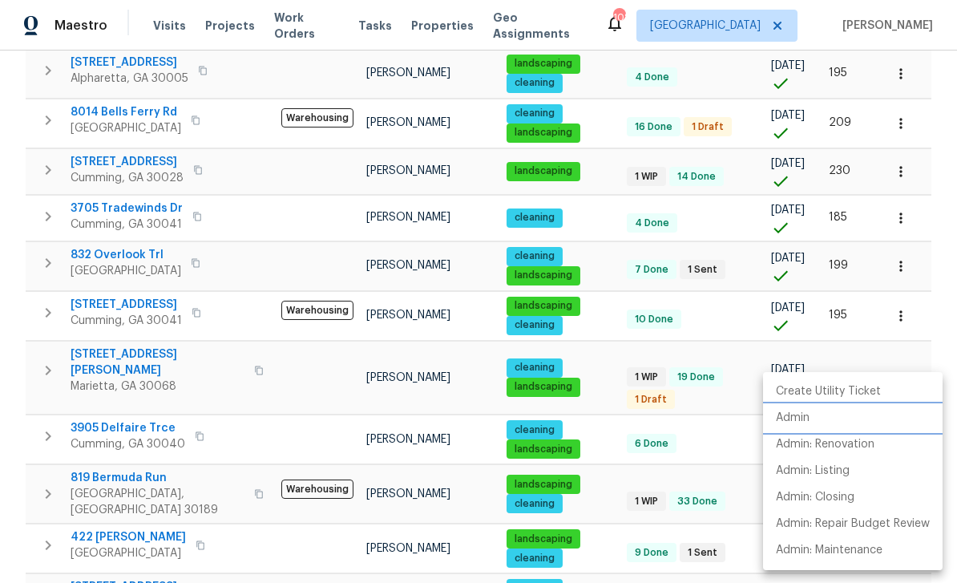
click at [668, 421] on p "Admin" at bounding box center [793, 417] width 34 height 17
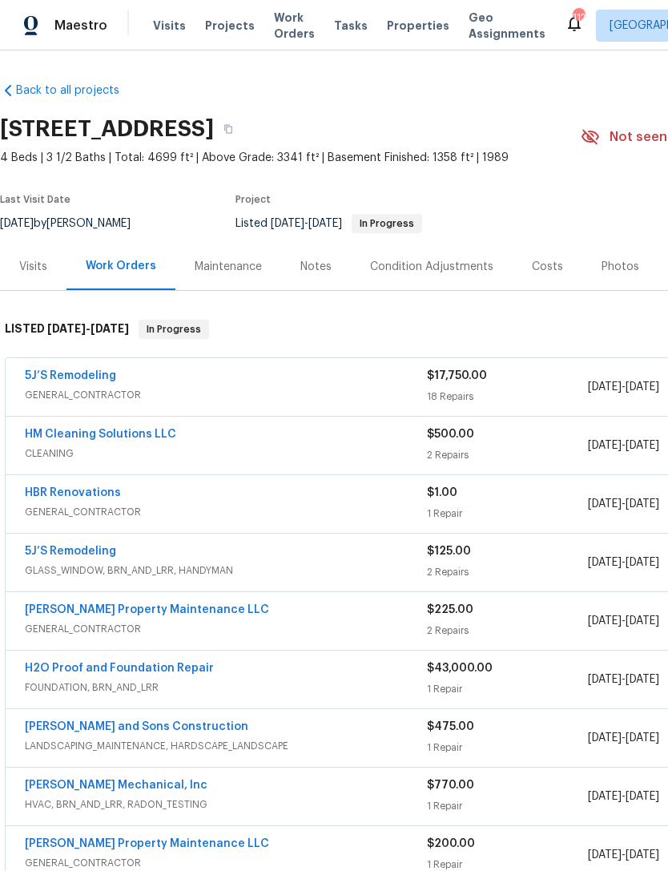
click at [320, 267] on div "Notes" at bounding box center [315, 267] width 31 height 16
